Goal: Information Seeking & Learning: Learn about a topic

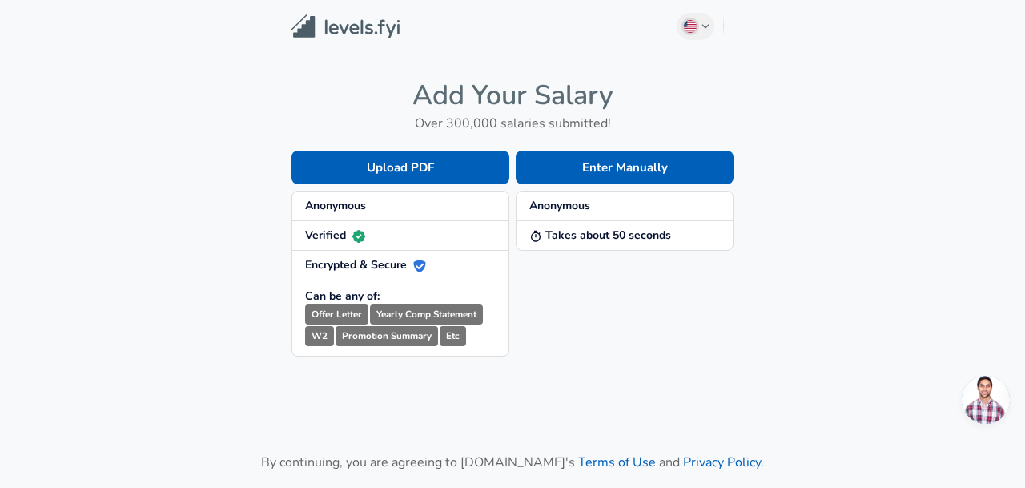
click at [323, 221] on li "Verified" at bounding box center [400, 236] width 216 height 30
click at [631, 170] on button "Enter Manually" at bounding box center [625, 167] width 218 height 34
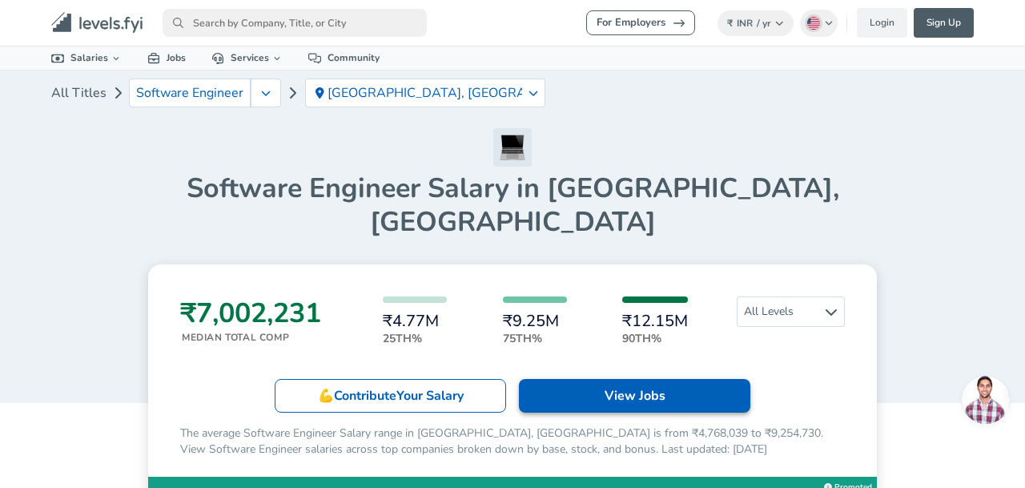
click at [625, 386] on p "View Jobs" at bounding box center [634, 395] width 61 height 19
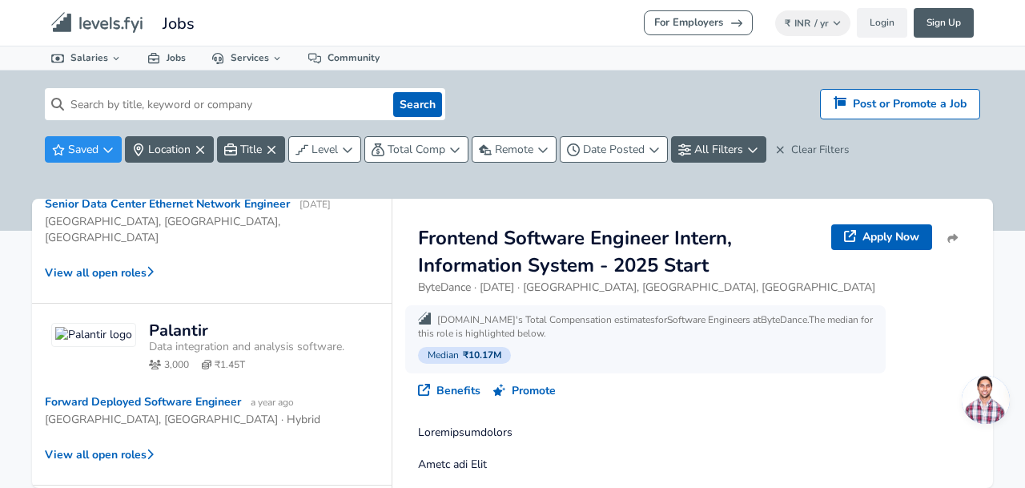
scroll to position [1226, 0]
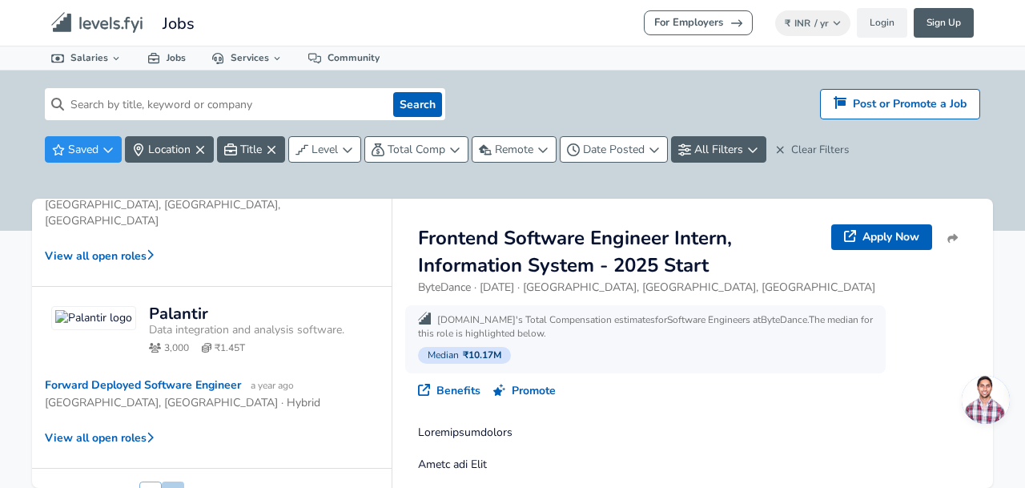
click at [171, 481] on button "2" at bounding box center [173, 494] width 22 height 27
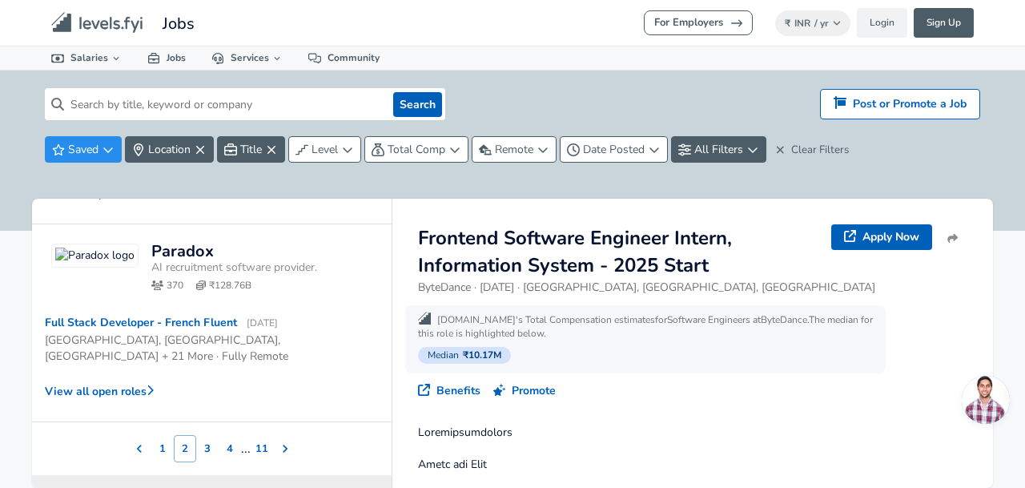
scroll to position [1140, 0]
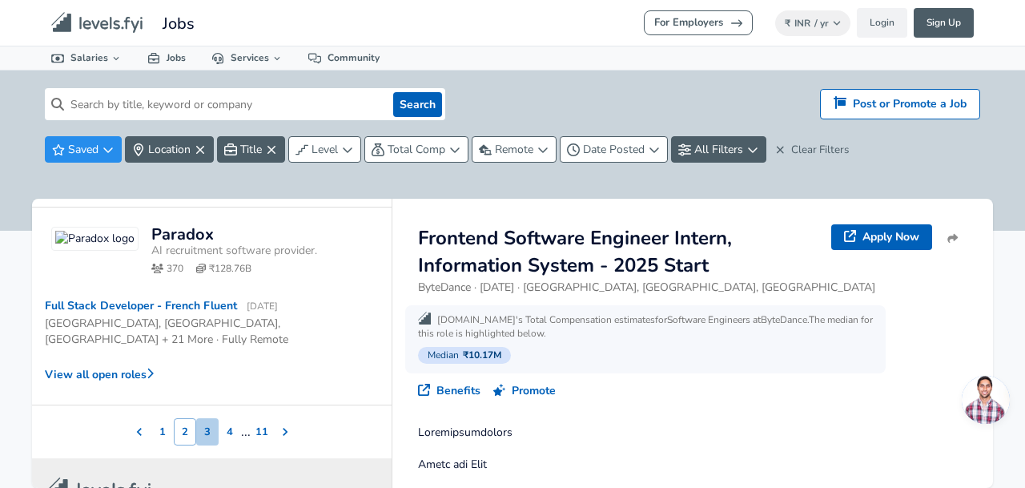
click at [209, 418] on button "3" at bounding box center [207, 431] width 22 height 27
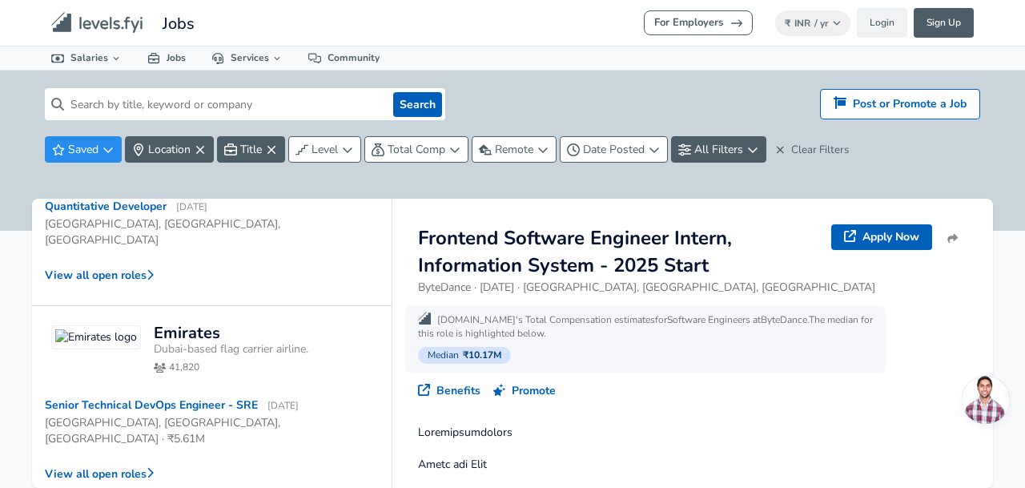
scroll to position [1002, 0]
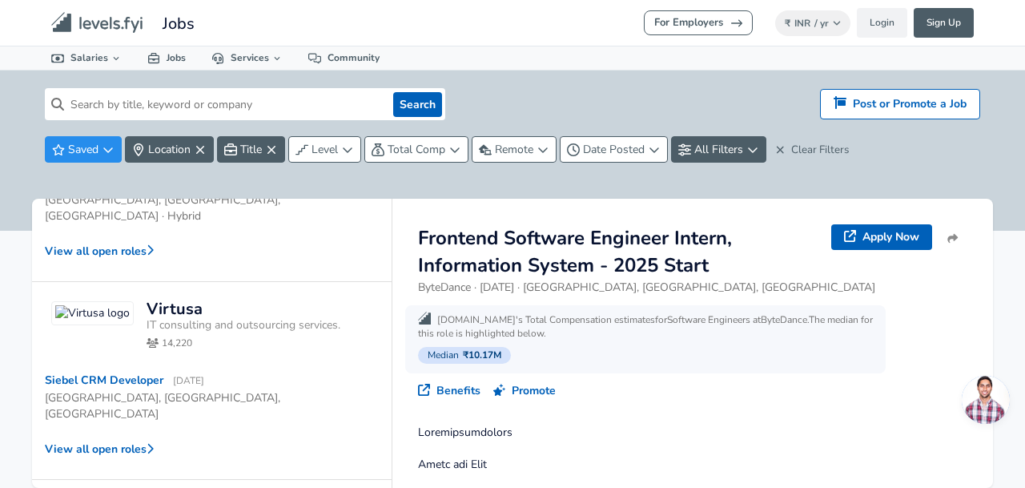
scroll to position [1124, 0]
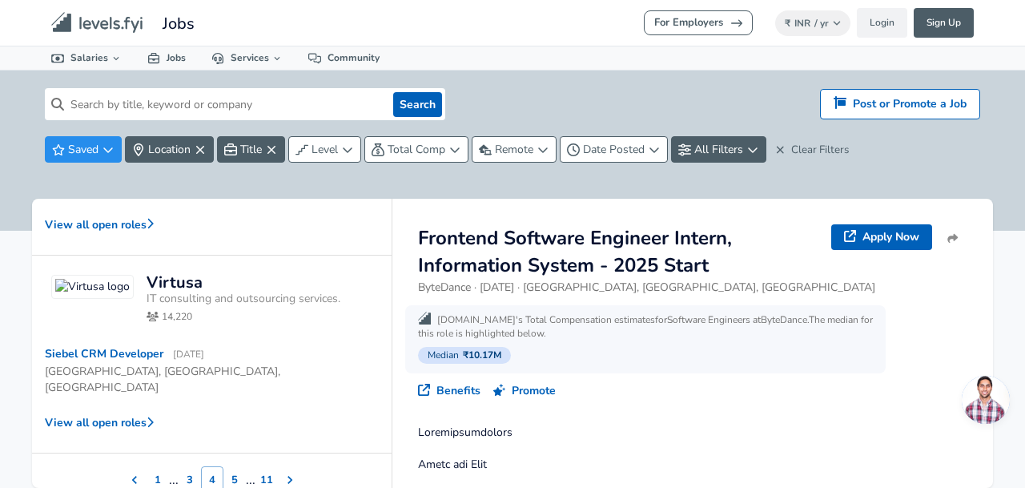
click at [231, 466] on button "5" at bounding box center [234, 479] width 22 height 27
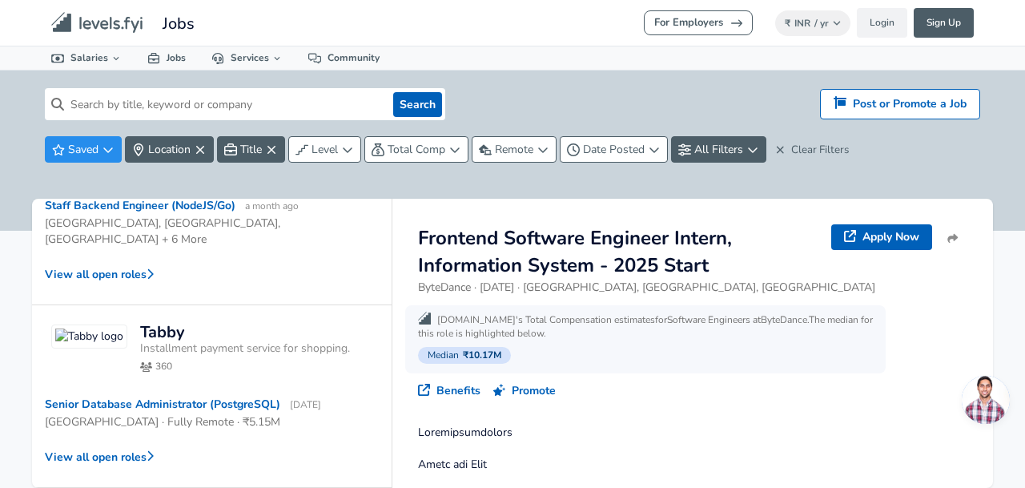
scroll to position [970, 0]
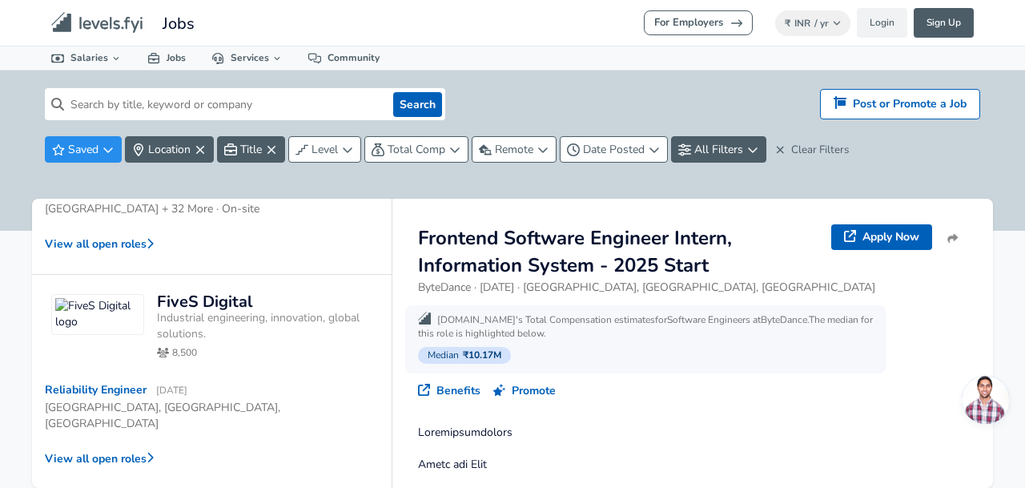
scroll to position [1071, 0]
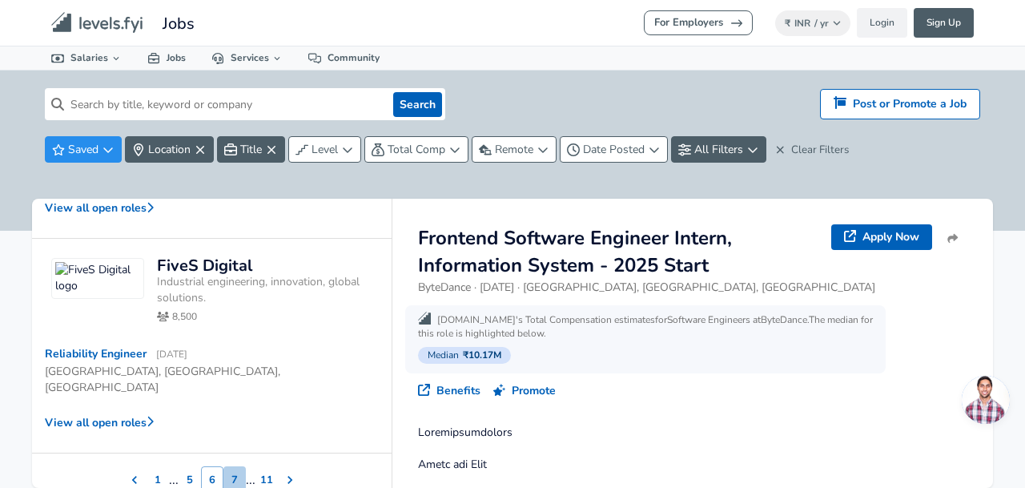
click at [235, 466] on button "7" at bounding box center [234, 479] width 22 height 27
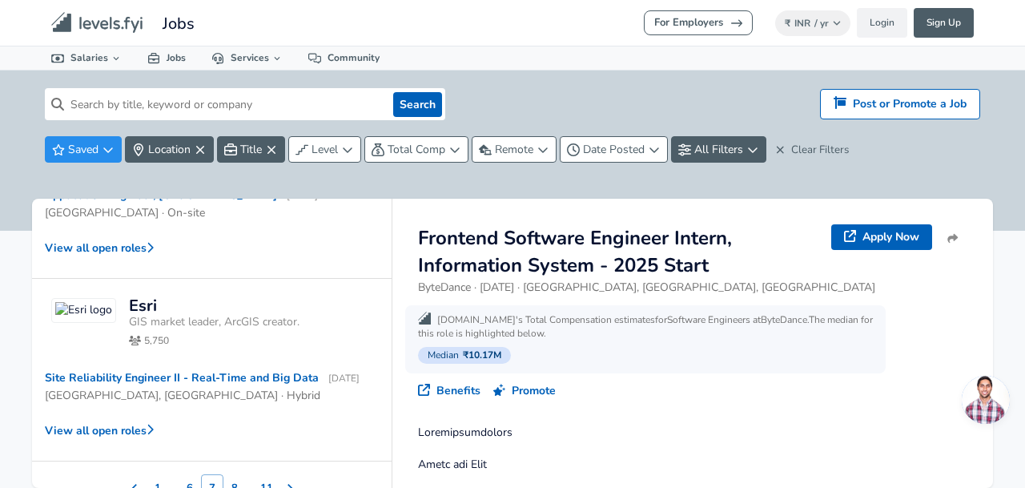
scroll to position [1103, 0]
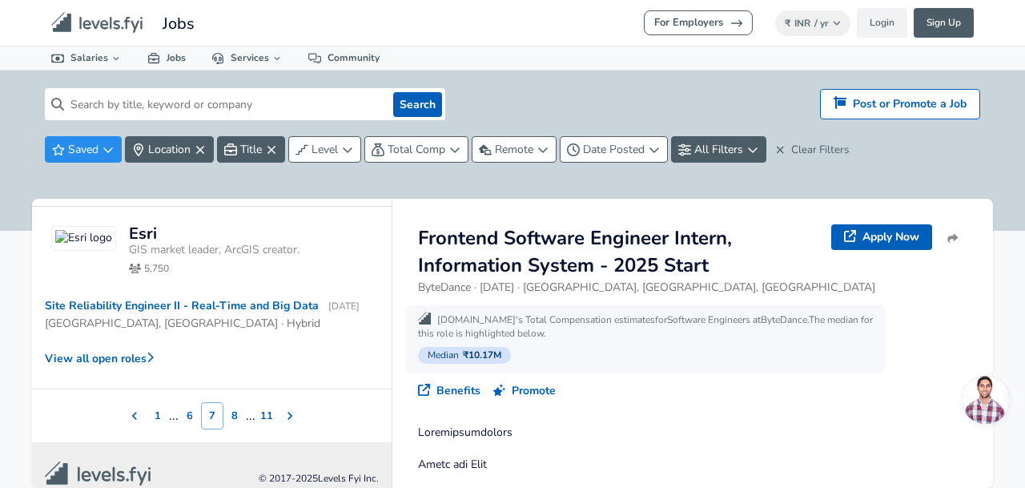
click at [236, 402] on button "8" at bounding box center [234, 415] width 22 height 27
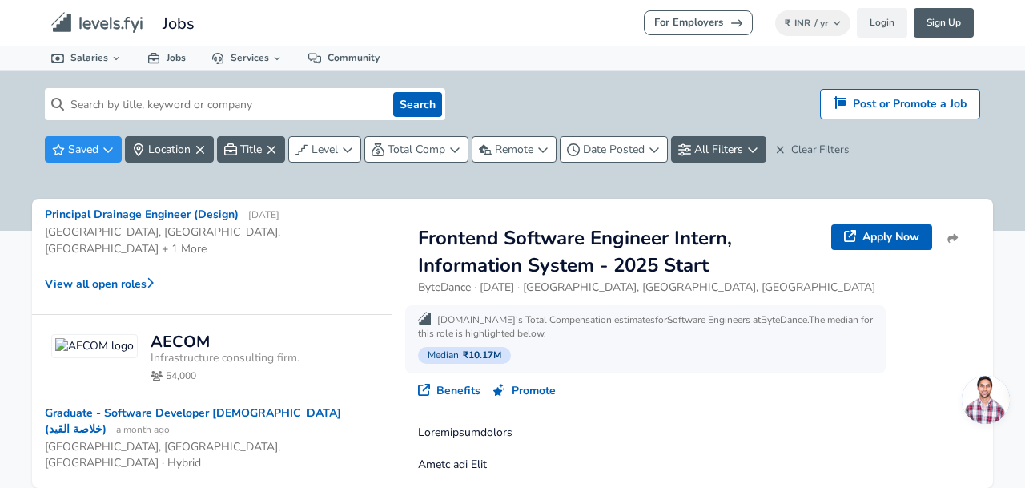
scroll to position [1050, 0]
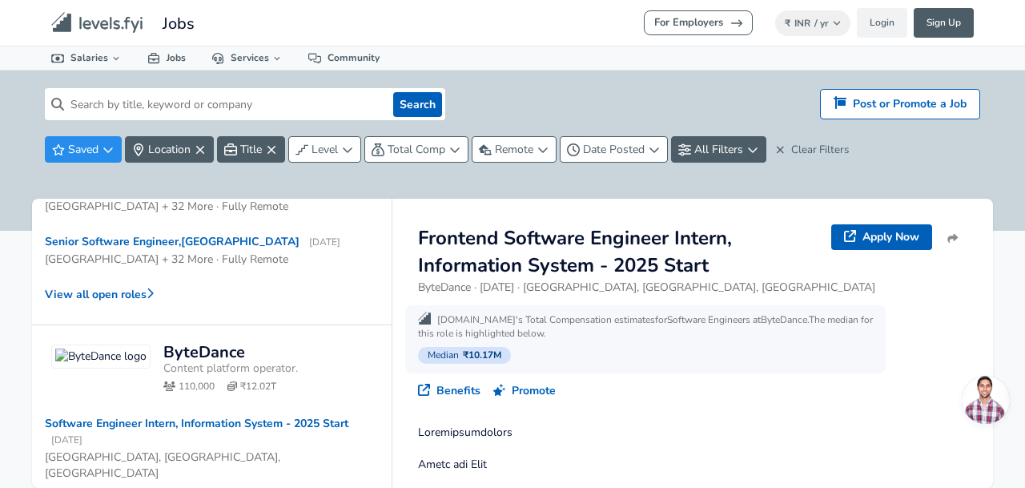
scroll to position [1243, 0]
